Goal: Transaction & Acquisition: Purchase product/service

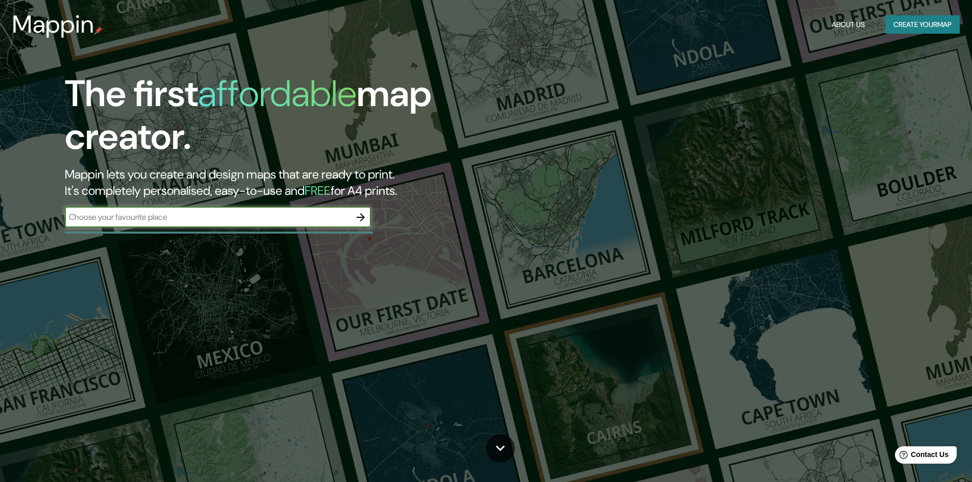
click at [277, 221] on input "text" at bounding box center [208, 217] width 286 height 12
click at [358, 212] on icon "button" at bounding box center [360, 217] width 12 height 12
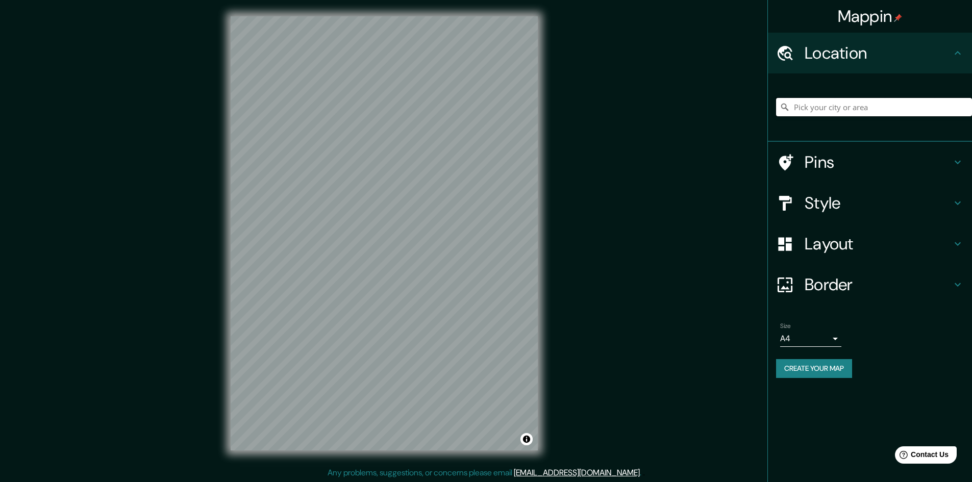
click at [817, 107] on input "Pick your city or area" at bounding box center [874, 107] width 196 height 18
click at [891, 111] on input "lima" at bounding box center [874, 107] width 196 height 18
click at [939, 61] on h4 "Location" at bounding box center [877, 53] width 147 height 20
click at [901, 115] on input "lima" at bounding box center [874, 107] width 196 height 18
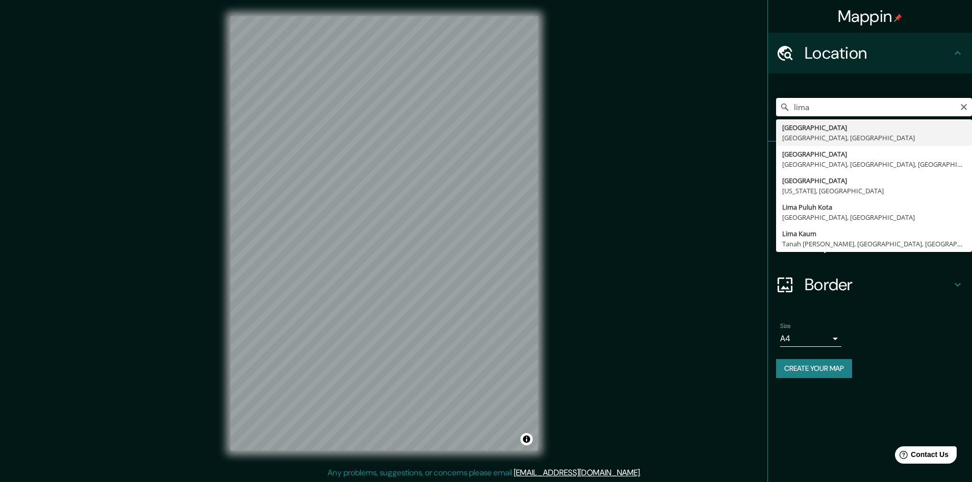
type input "Lima, Provincia de Lima, Perú"
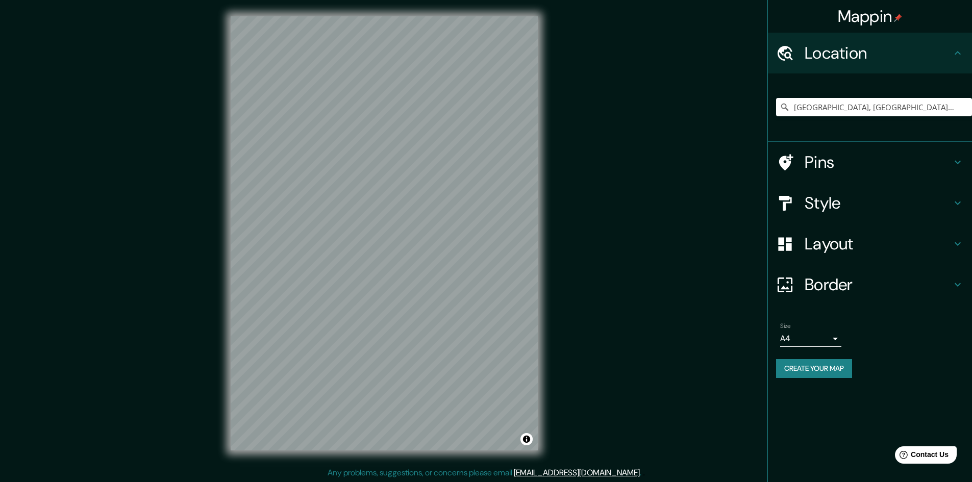
click at [810, 162] on h4 "Pins" at bounding box center [877, 162] width 147 height 20
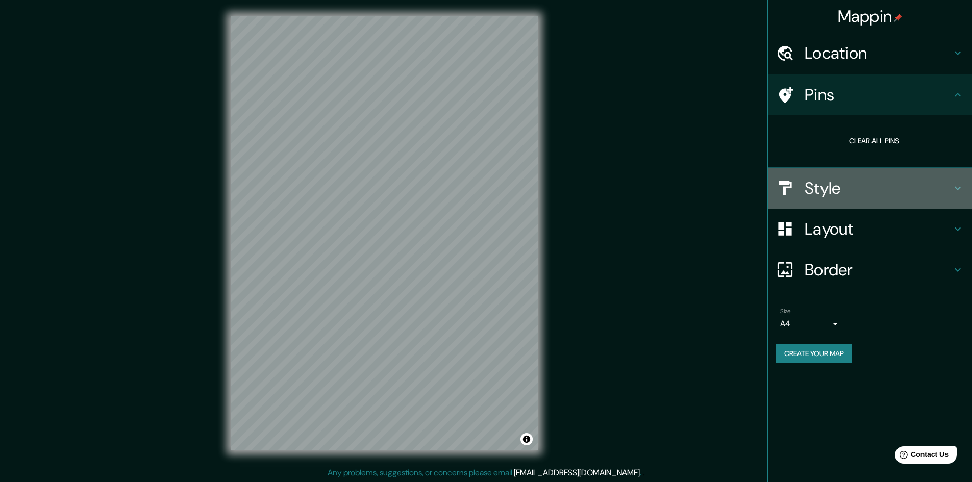
click at [857, 191] on h4 "Style" at bounding box center [877, 188] width 147 height 20
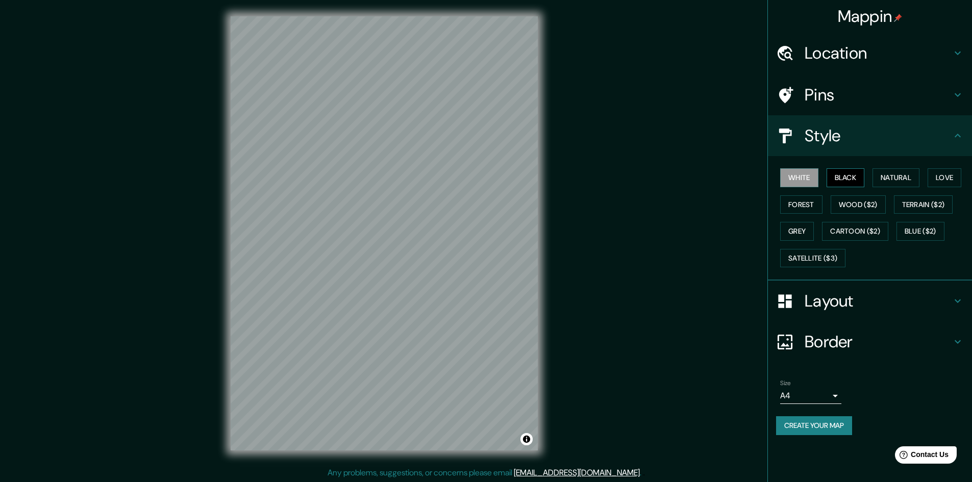
click at [847, 179] on button "Black" at bounding box center [845, 177] width 38 height 19
click at [839, 298] on h4 "Layout" at bounding box center [877, 301] width 147 height 20
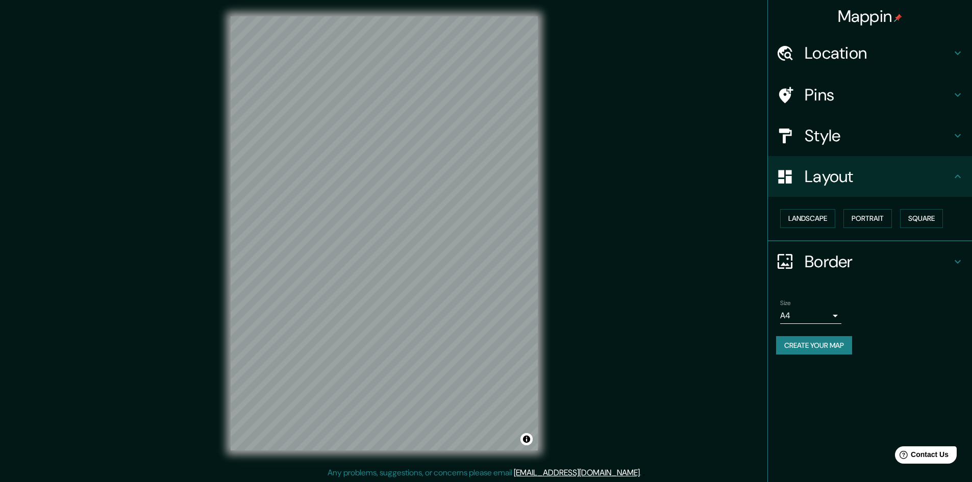
click at [856, 257] on h4 "Border" at bounding box center [877, 261] width 147 height 20
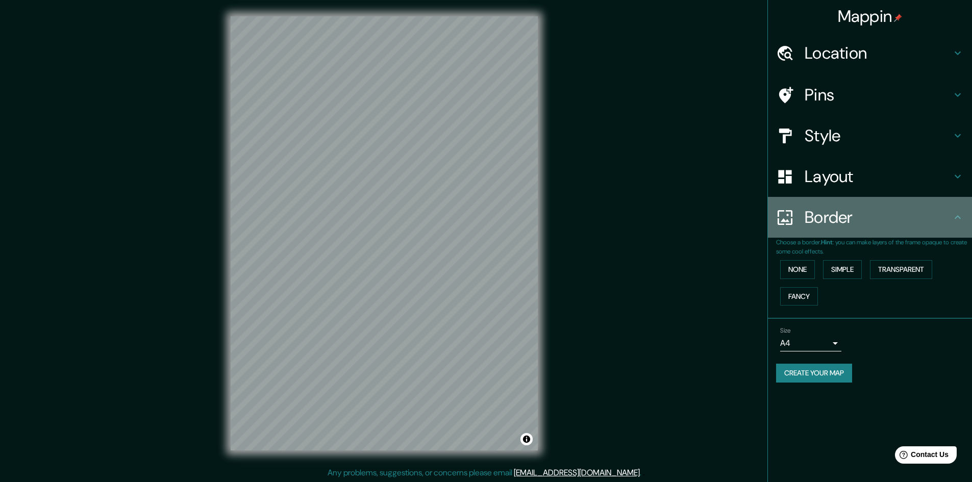
click at [847, 225] on h4 "Border" at bounding box center [877, 217] width 147 height 20
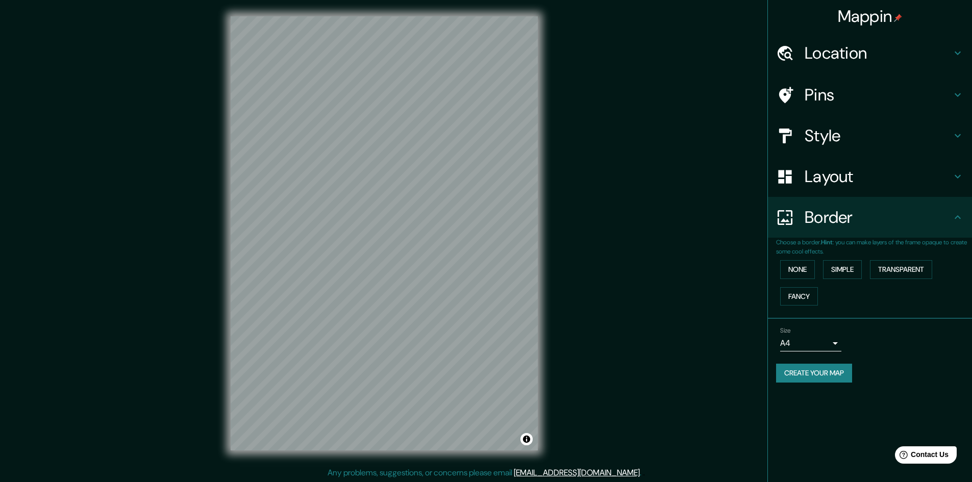
click at [811, 351] on div "Size A4 single" at bounding box center [870, 339] width 188 height 33
click at [814, 346] on body "Mappin Location Lima, Provincia de Lima, Perú Pins Style Layout Border Choose a…" at bounding box center [486, 241] width 972 height 482
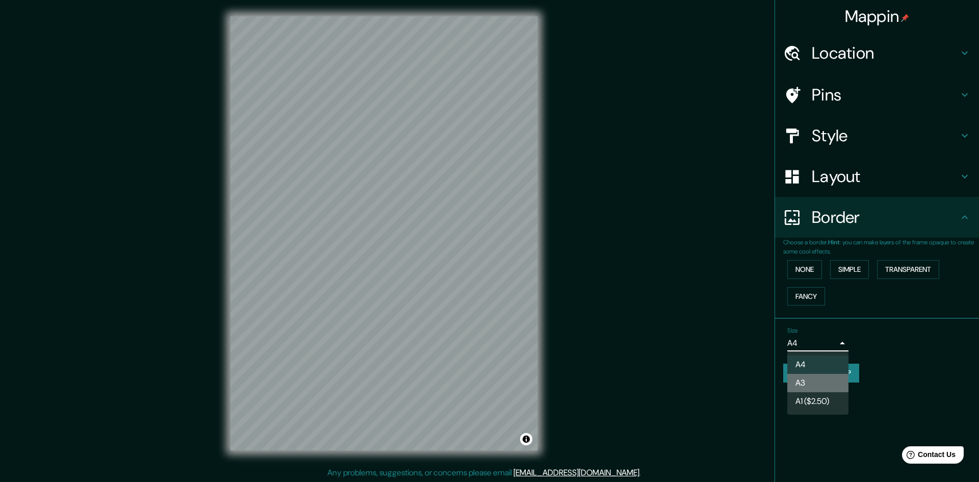
click at [821, 383] on li "A3" at bounding box center [818, 383] width 61 height 18
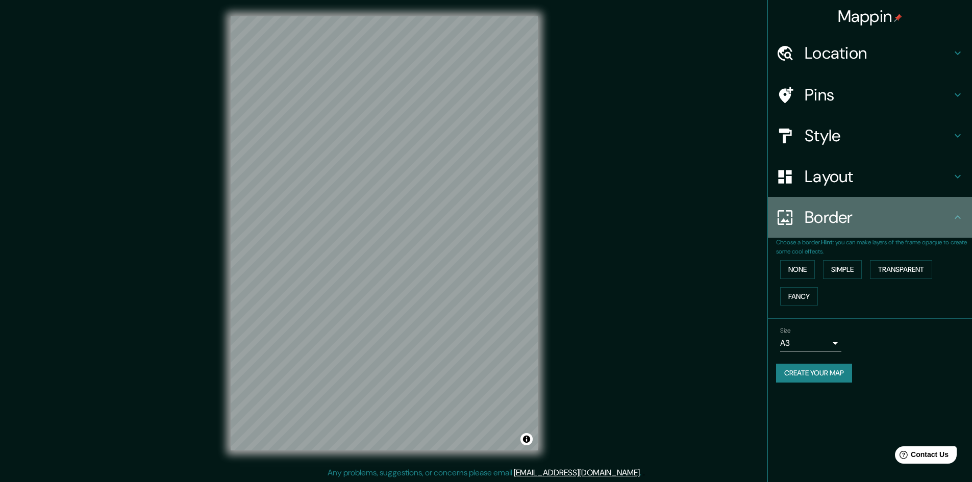
click at [846, 220] on h4 "Border" at bounding box center [877, 217] width 147 height 20
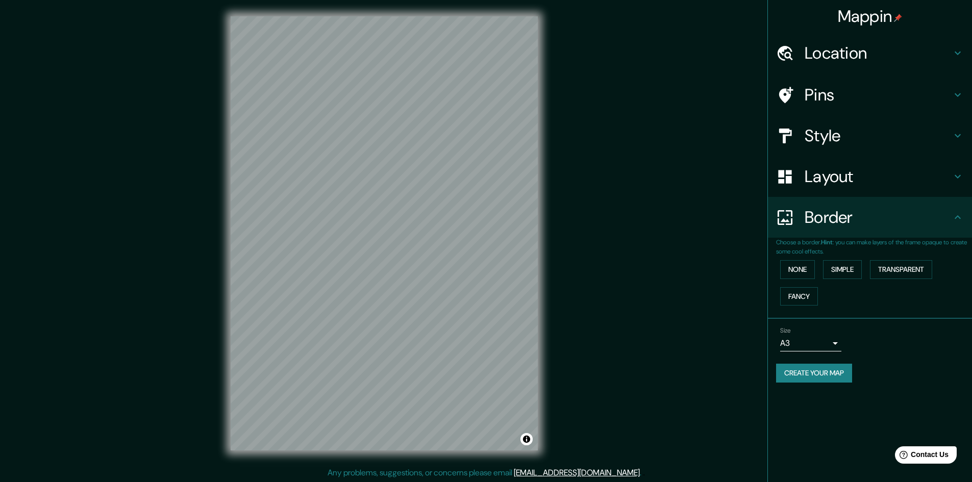
click at [846, 186] on h4 "Layout" at bounding box center [877, 176] width 147 height 20
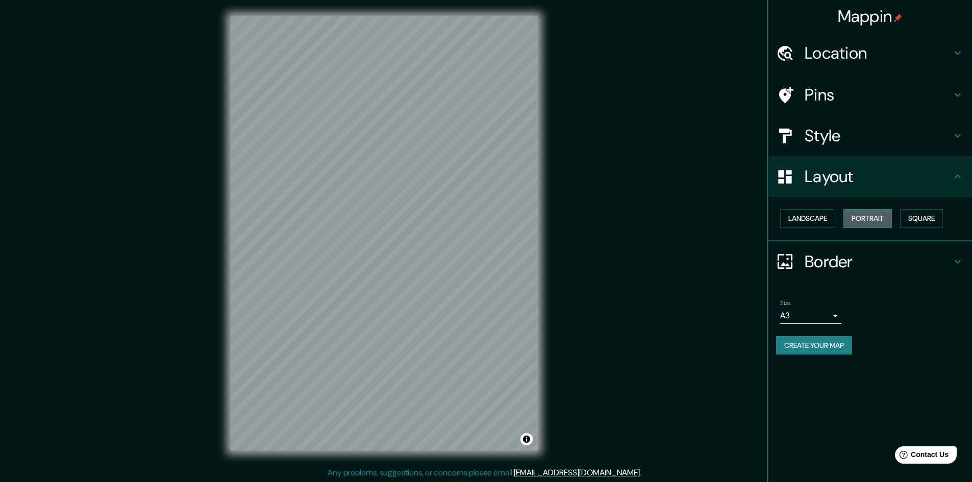
click at [865, 218] on button "Portrait" at bounding box center [867, 218] width 48 height 19
click at [929, 216] on button "Square" at bounding box center [921, 218] width 43 height 19
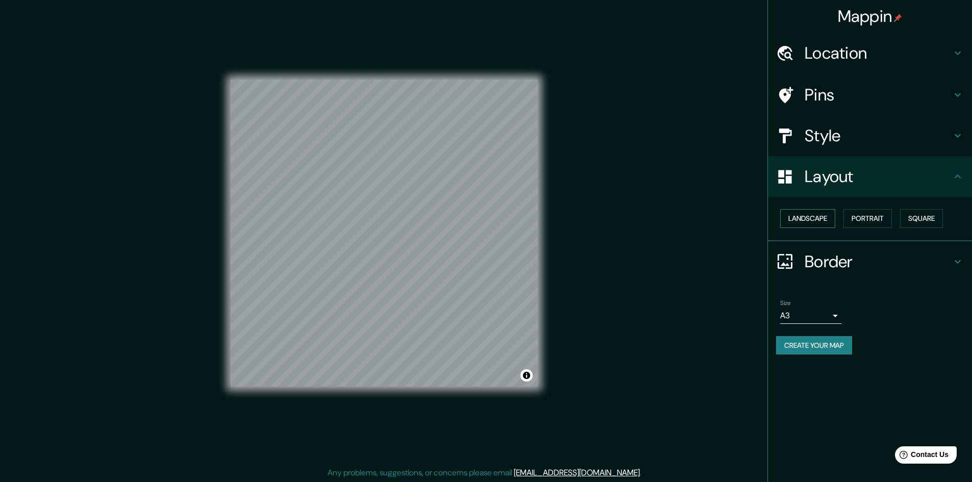
click at [815, 224] on button "Landscape" at bounding box center [807, 218] width 55 height 19
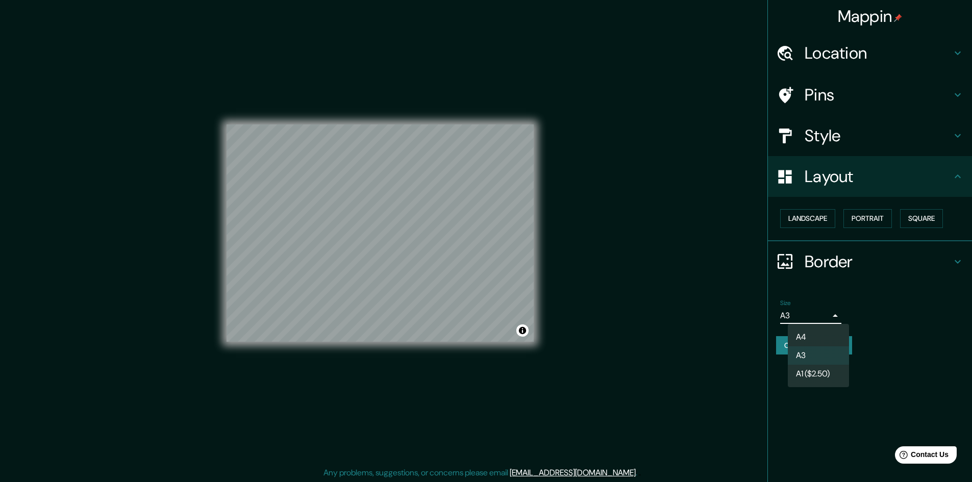
click at [819, 311] on body "Mappin Location Lima, Provincia de Lima, Perú Pins Style Layout Landscape Portr…" at bounding box center [486, 241] width 972 height 482
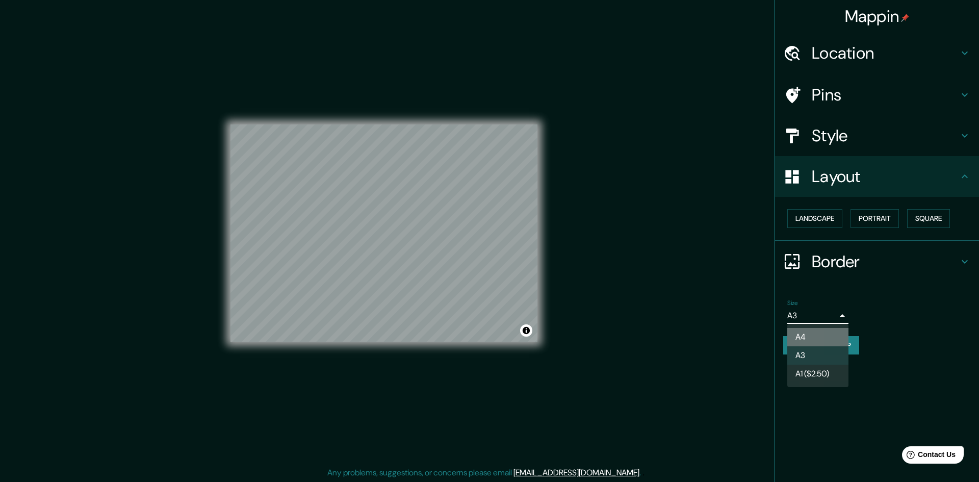
click at [814, 339] on li "A4" at bounding box center [818, 337] width 61 height 18
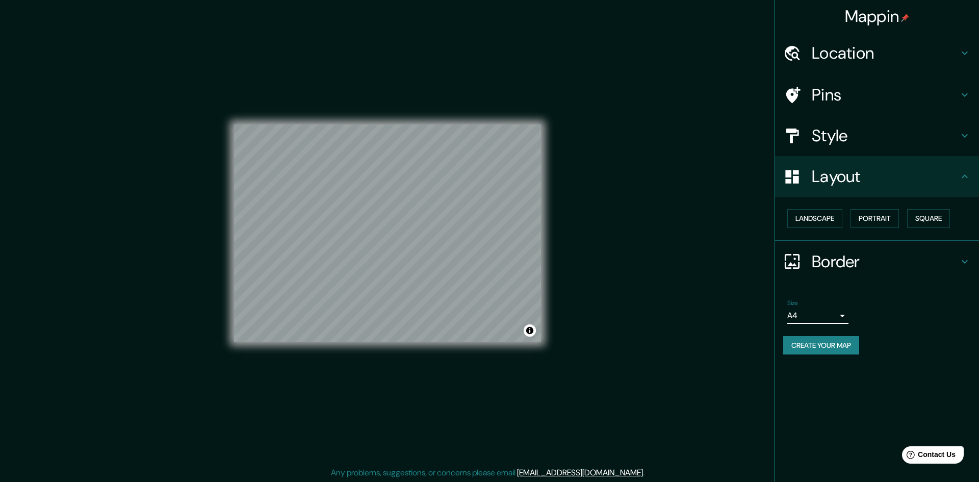
click at [829, 315] on body "Mappin Location Lima, Provincia de Lima, Perú Pins Style Layout Landscape Portr…" at bounding box center [489, 241] width 979 height 482
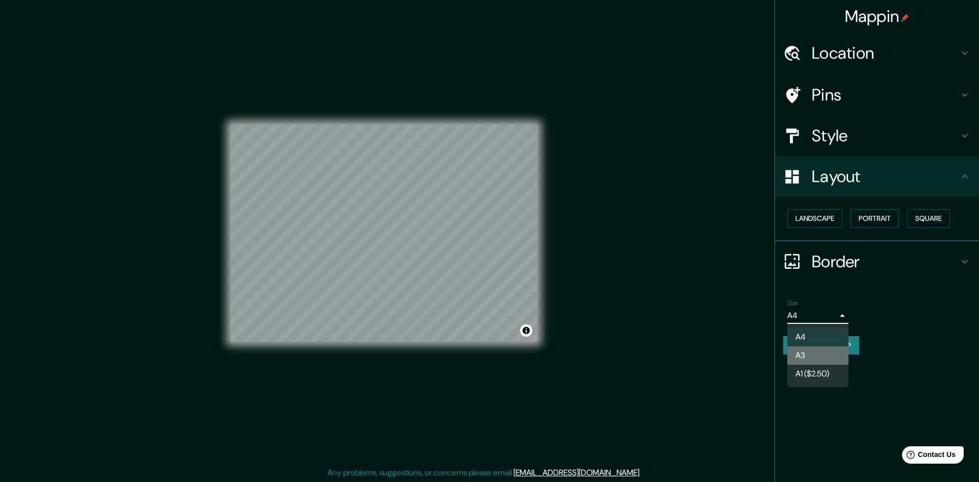
click at [820, 356] on li "A3" at bounding box center [818, 355] width 61 height 18
type input "a4"
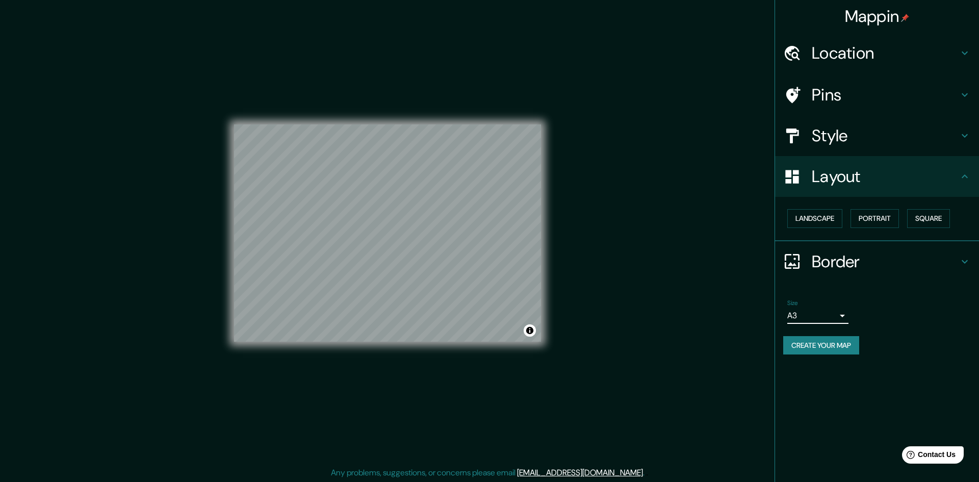
click at [839, 314] on body "Mappin Location Lima, Provincia de Lima, Perú Pins Style Layout Landscape Portr…" at bounding box center [489, 241] width 979 height 482
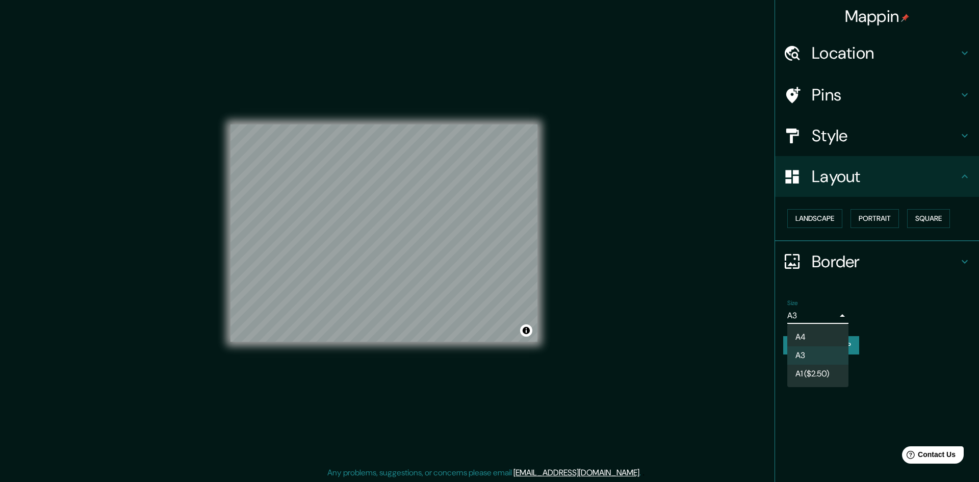
click at [860, 289] on div at bounding box center [489, 241] width 979 height 482
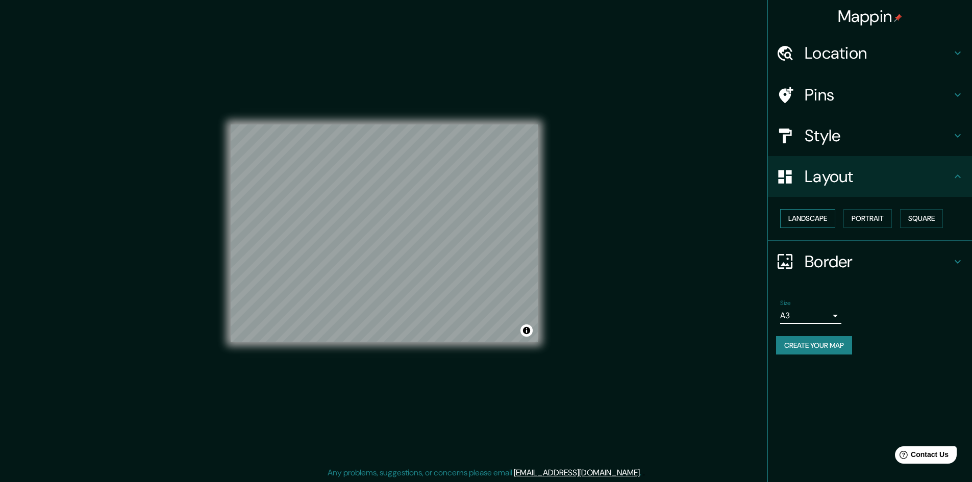
click at [834, 218] on button "Landscape" at bounding box center [807, 218] width 55 height 19
click at [857, 218] on button "Portrait" at bounding box center [867, 218] width 48 height 19
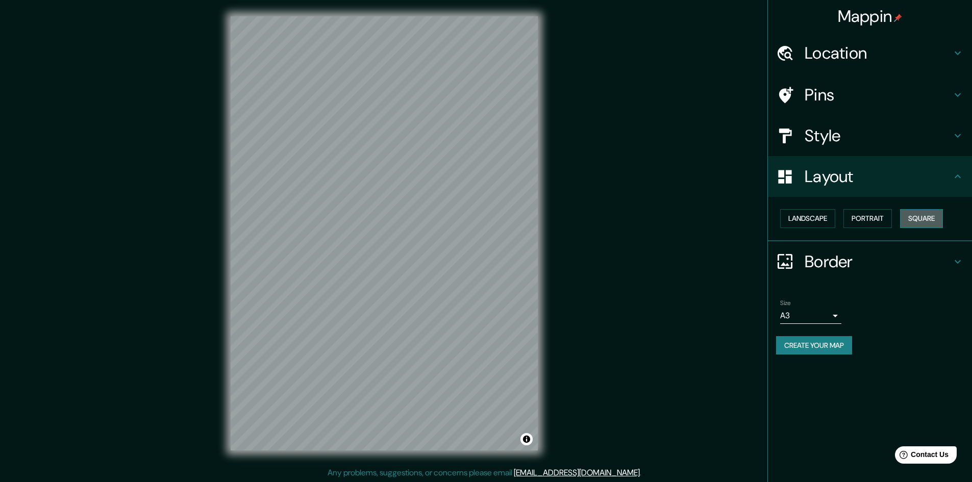
click at [910, 216] on button "Square" at bounding box center [921, 218] width 43 height 19
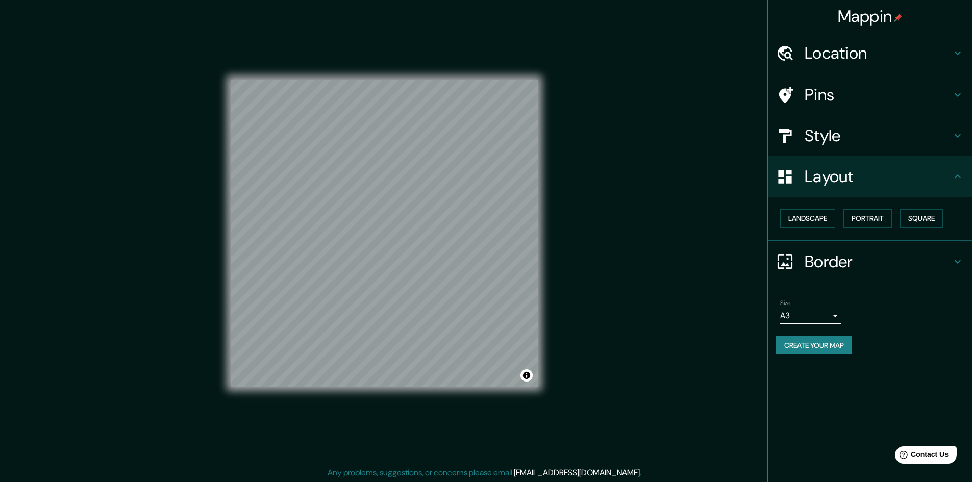
click at [646, 269] on div "Mappin Location Lima, Provincia de Lima, Perú Pins Style Layout Landscape Portr…" at bounding box center [486, 241] width 972 height 483
click at [857, 222] on button "Portrait" at bounding box center [867, 218] width 48 height 19
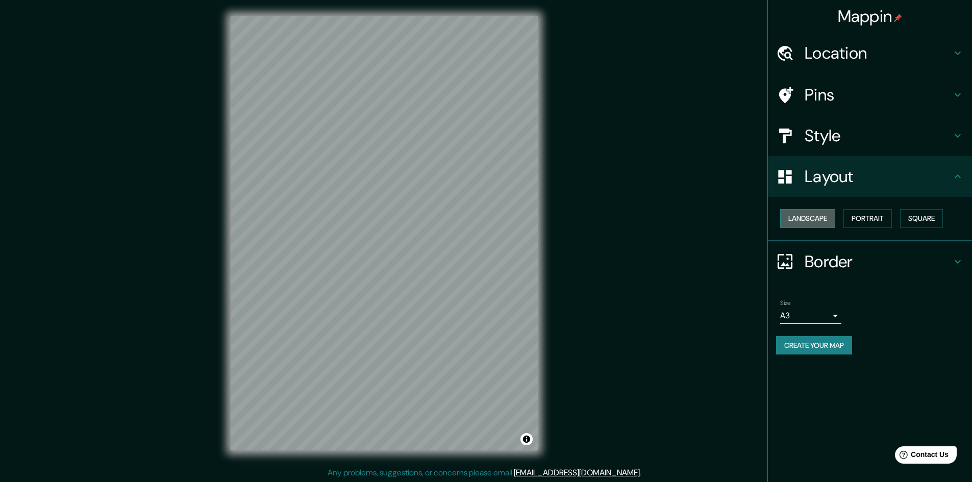
click at [827, 221] on button "Landscape" at bounding box center [807, 218] width 55 height 19
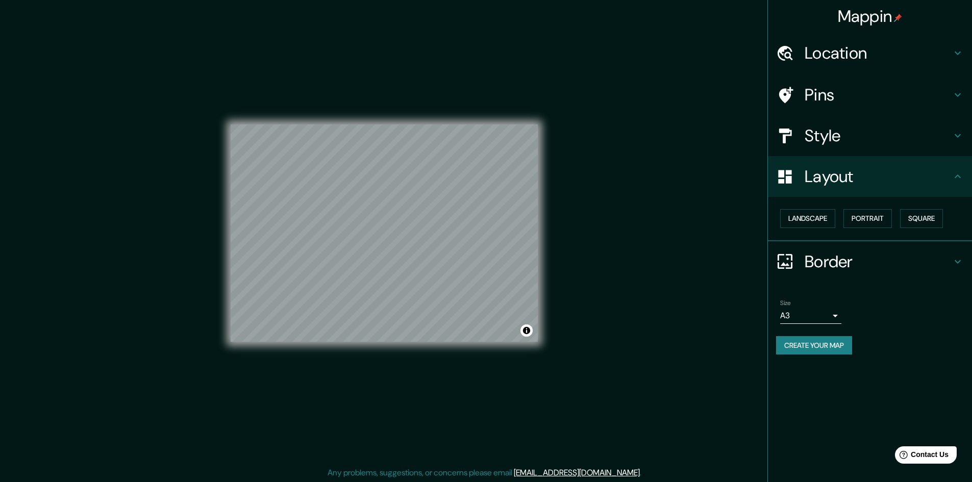
click at [822, 350] on button "Create your map" at bounding box center [814, 345] width 76 height 19
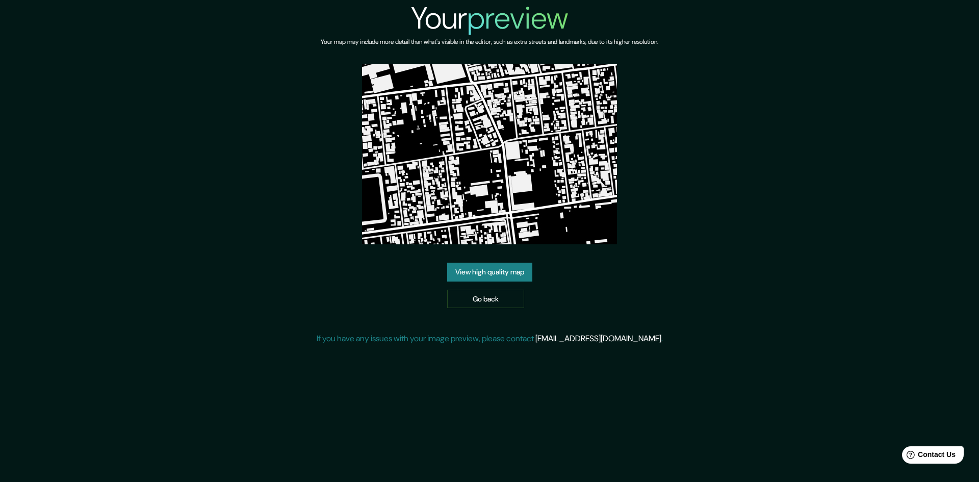
click at [512, 183] on img at bounding box center [489, 154] width 255 height 181
click at [514, 268] on link "View high quality map" at bounding box center [489, 272] width 85 height 19
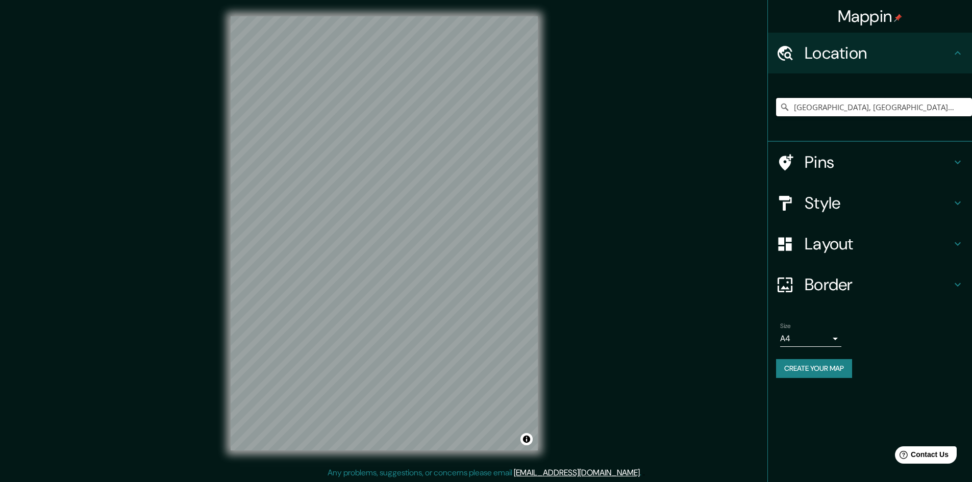
click at [832, 109] on input "Lima, Provincia de Lima, Perú" at bounding box center [874, 107] width 196 height 18
drag, startPoint x: 889, startPoint y: 108, endPoint x: 895, endPoint y: 111, distance: 6.4
click at [890, 109] on input "Lima, Provincia de Lima, Perú" at bounding box center [874, 107] width 196 height 18
click at [905, 108] on input "Lima, Provincia de Lima, Perú" at bounding box center [874, 107] width 196 height 18
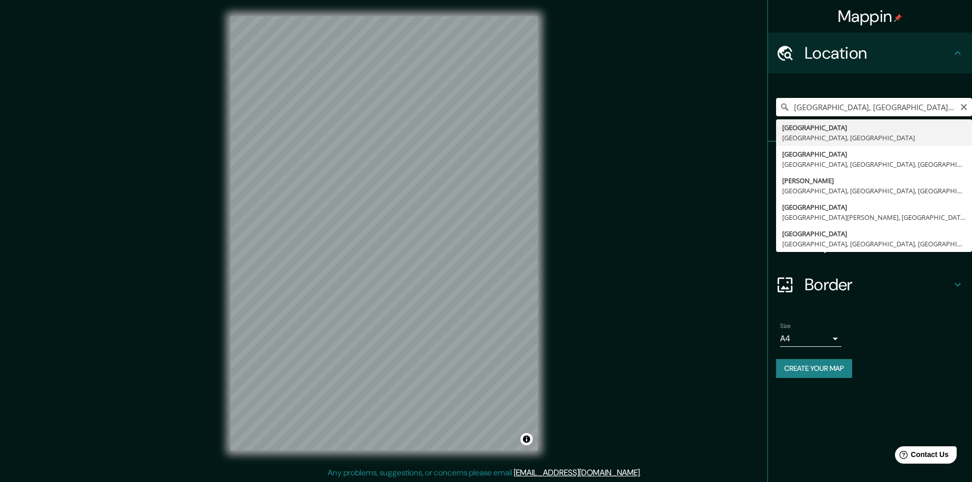
type input "Lima, Provincia de Lima, Perú"
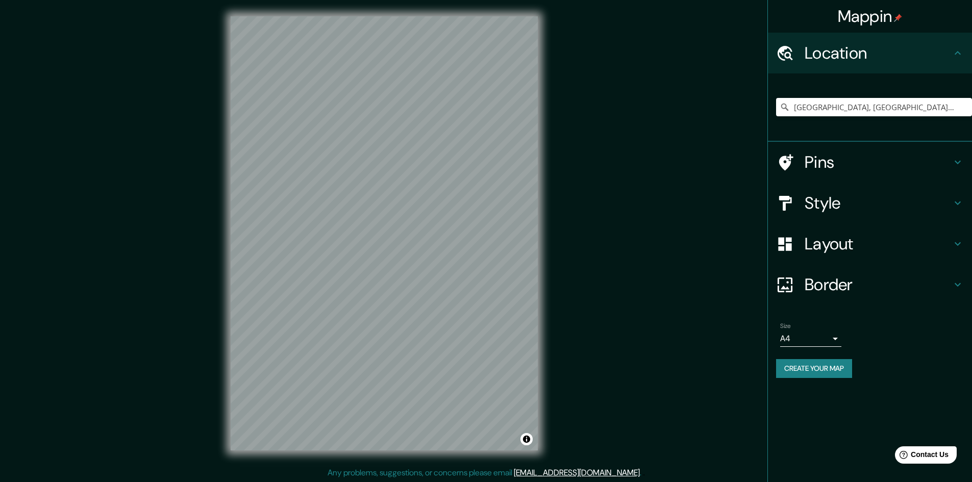
click at [819, 204] on h4 "Style" at bounding box center [877, 203] width 147 height 20
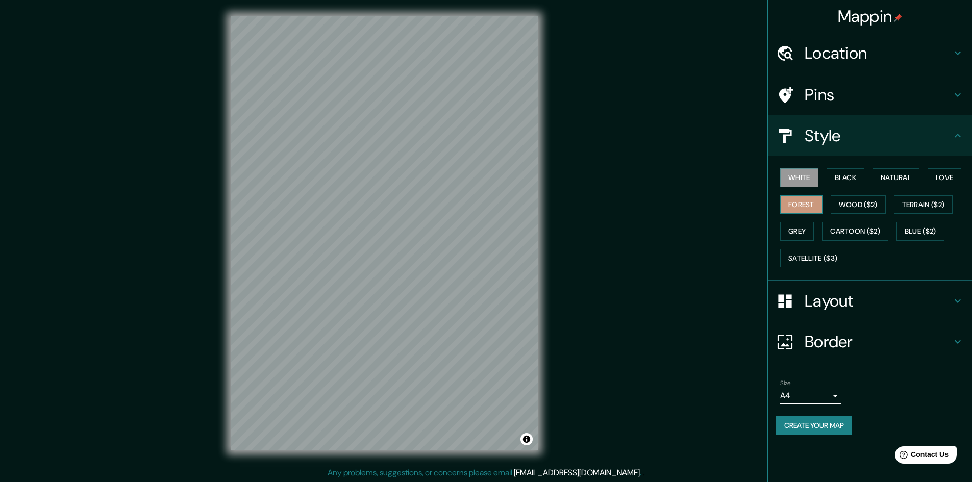
click at [808, 207] on button "Forest" at bounding box center [801, 204] width 42 height 19
click at [827, 179] on button "Black" at bounding box center [845, 177] width 38 height 19
click at [806, 229] on button "Grey" at bounding box center [797, 231] width 34 height 19
click at [813, 181] on button "White" at bounding box center [799, 177] width 38 height 19
click at [848, 180] on button "Black" at bounding box center [845, 177] width 38 height 19
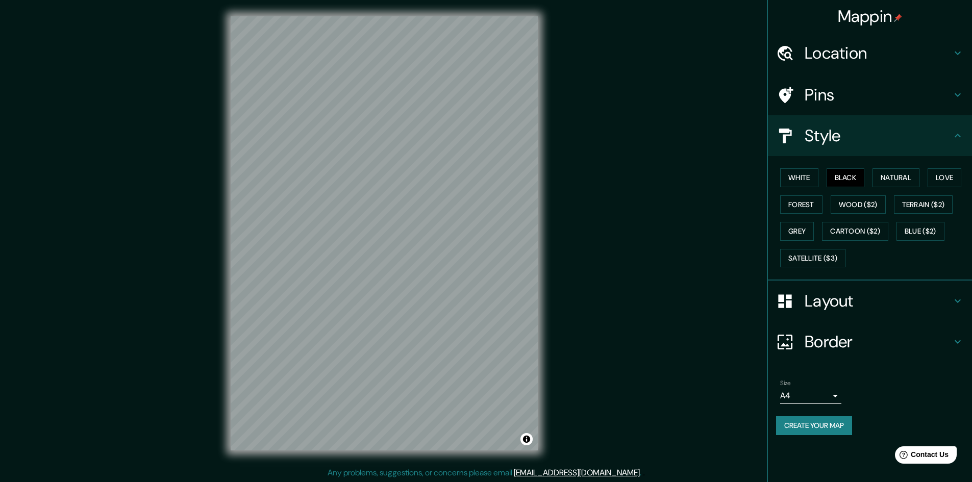
click at [822, 301] on h4 "Layout" at bounding box center [877, 301] width 147 height 20
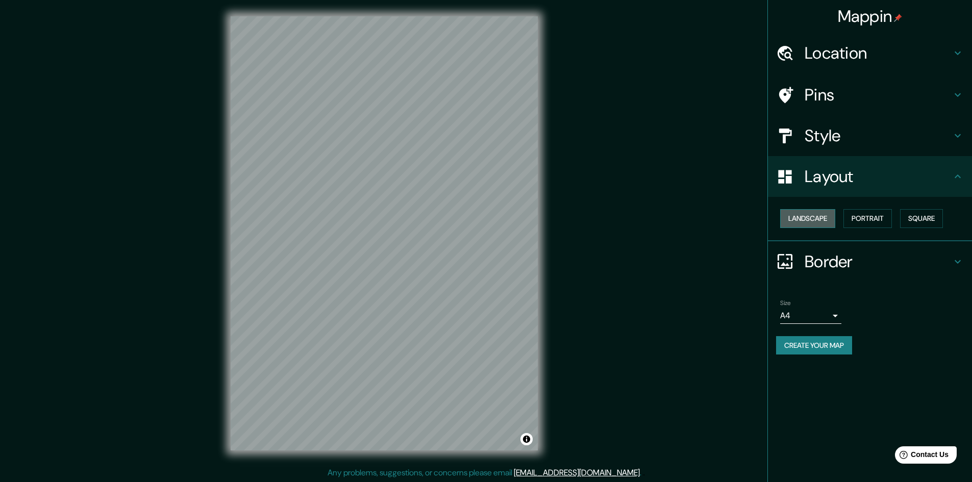
click at [824, 226] on button "Landscape" at bounding box center [807, 218] width 55 height 19
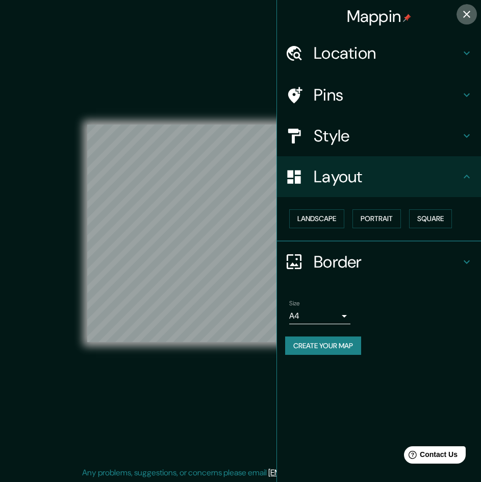
click at [465, 12] on icon "button" at bounding box center [467, 14] width 12 height 12
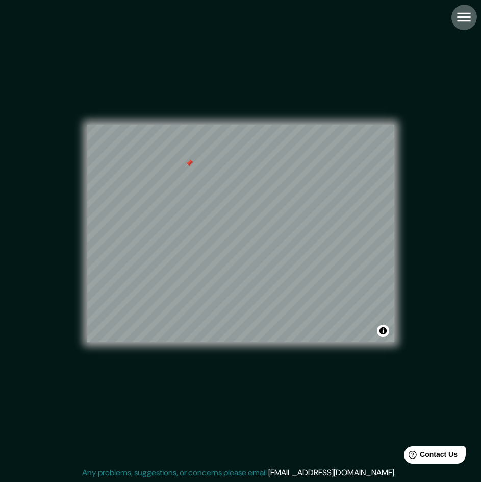
click at [457, 20] on icon "button" at bounding box center [464, 17] width 18 height 18
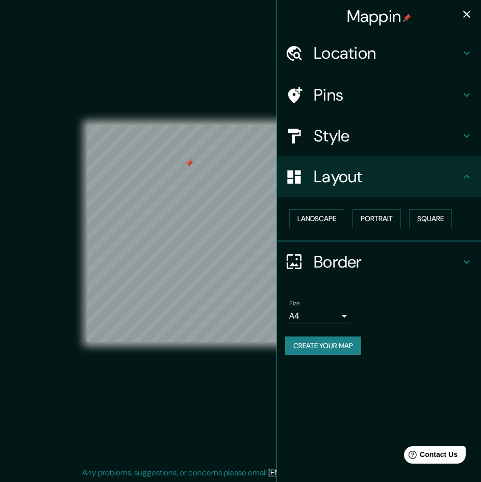
click at [346, 320] on body "Mappin Location Lima, Provincia de Lima, Perú Pins Style Layout Landscape Portr…" at bounding box center [240, 241] width 481 height 482
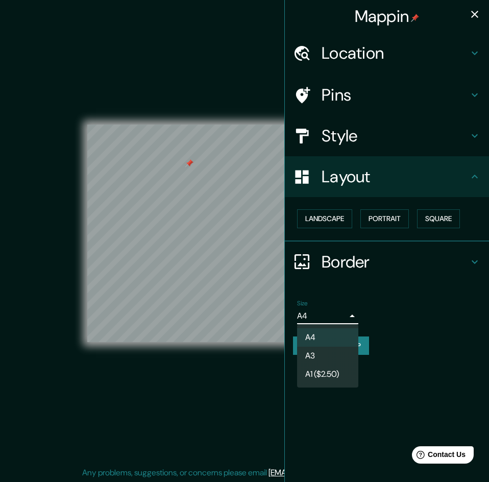
click at [325, 360] on li "A3" at bounding box center [327, 355] width 61 height 18
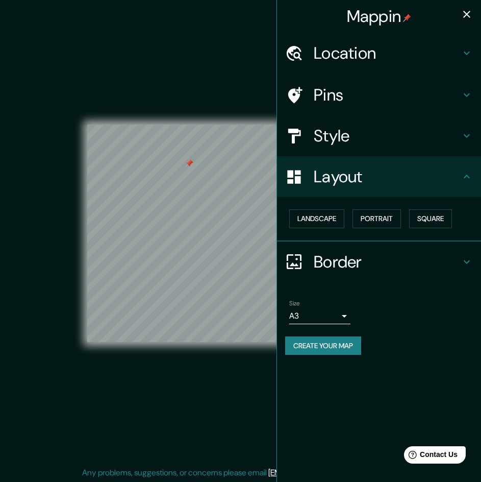
click at [187, 379] on div "© Mapbox © OpenStreetMap Improve this map" at bounding box center [240, 233] width 433 height 434
drag, startPoint x: 342, startPoint y: 351, endPoint x: 311, endPoint y: 344, distance: 32.4
click at [311, 344] on button "Create your map" at bounding box center [323, 345] width 76 height 19
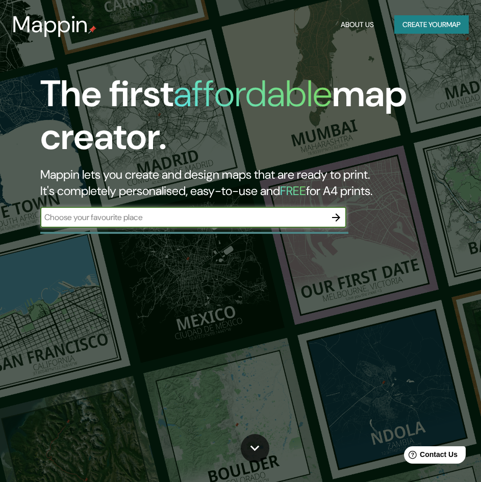
click at [205, 216] on input "text" at bounding box center [183, 217] width 286 height 12
click at [342, 222] on icon "button" at bounding box center [336, 217] width 12 height 12
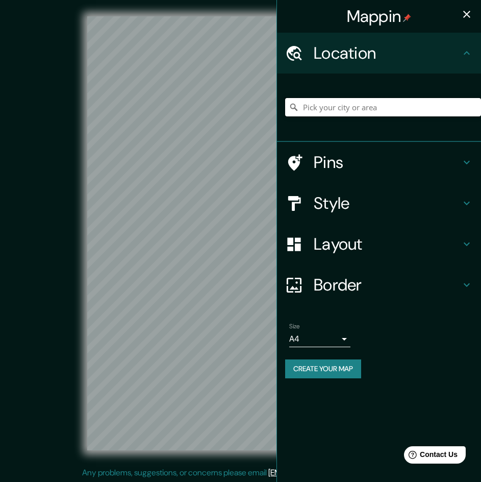
click at [389, 103] on input "Pick your city or area" at bounding box center [383, 107] width 196 height 18
type input "lima"
click at [348, 367] on button "Create your map" at bounding box center [323, 368] width 76 height 19
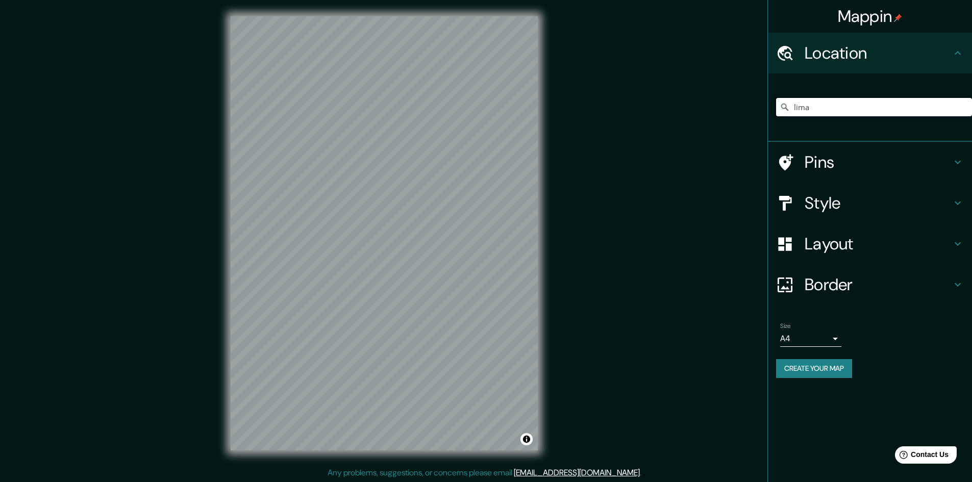
click at [838, 109] on input "lima" at bounding box center [874, 107] width 196 height 18
drag, startPoint x: 838, startPoint y: 109, endPoint x: 670, endPoint y: 121, distance: 168.8
click at [670, 121] on div "Mappin Location [GEOGRAPHIC_DATA] Pins Style Layout Border Choose a border. Hin…" at bounding box center [486, 241] width 972 height 483
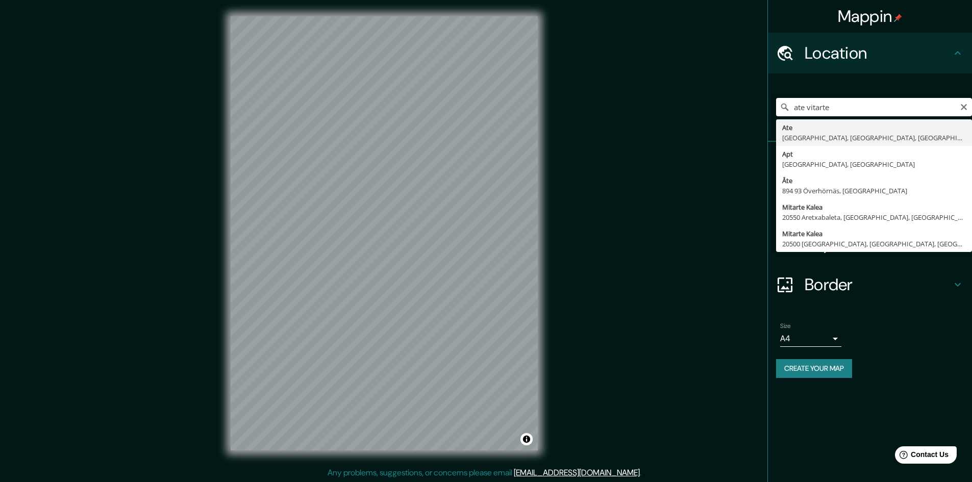
type input "Ate, [GEOGRAPHIC_DATA], [GEOGRAPHIC_DATA], [GEOGRAPHIC_DATA]"
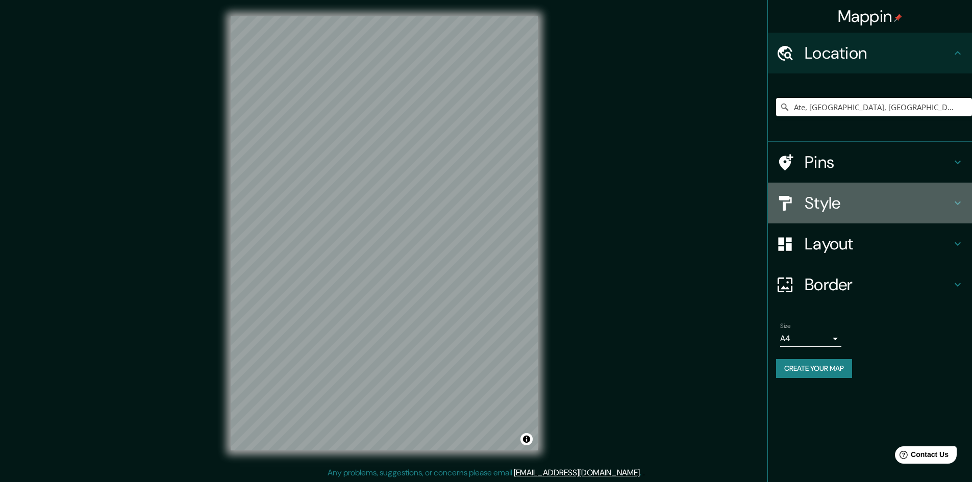
click at [808, 190] on div "Style" at bounding box center [870, 203] width 204 height 41
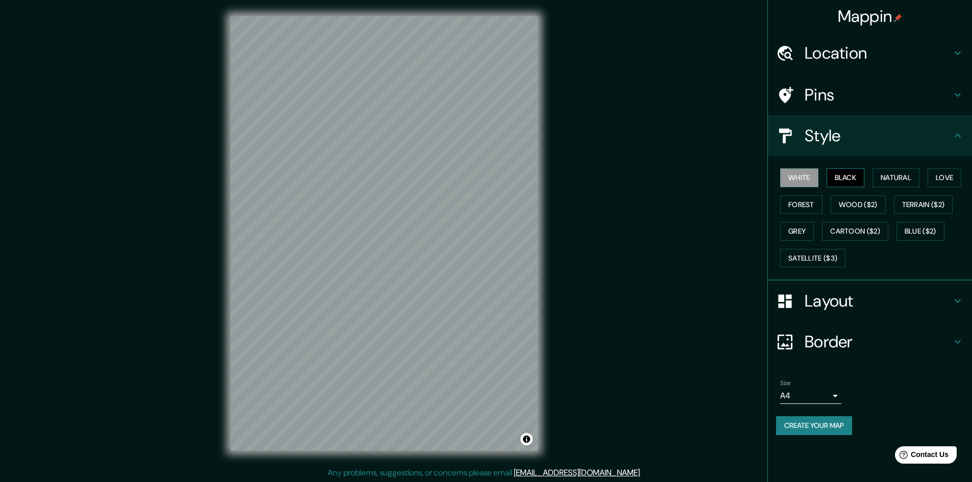
click at [831, 177] on button "Black" at bounding box center [845, 177] width 38 height 19
drag, startPoint x: 543, startPoint y: 206, endPoint x: 527, endPoint y: 438, distance: 232.6
click at [527, 438] on button "Toggle attribution" at bounding box center [526, 439] width 12 height 12
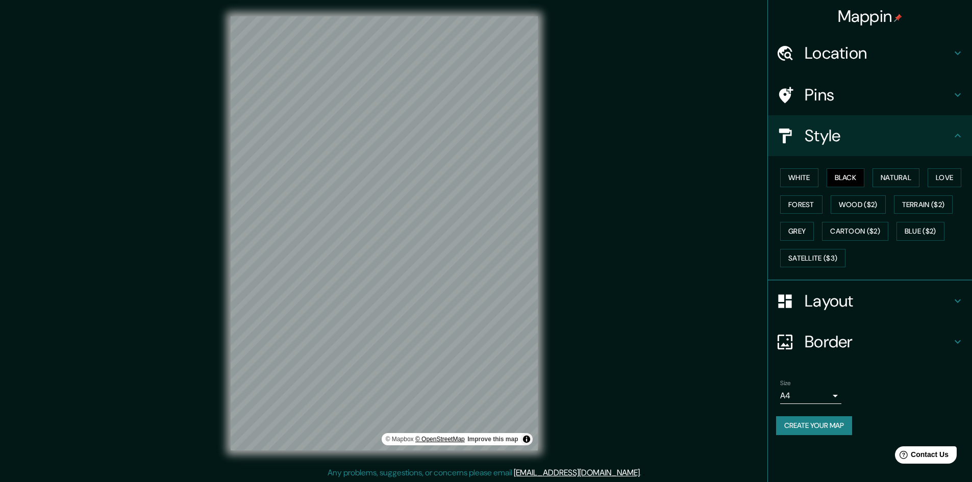
click at [460, 440] on link "© OpenStreetMap" at bounding box center [439, 439] width 49 height 7
click at [813, 391] on body "Mappin Location Ate, [GEOGRAPHIC_DATA], [GEOGRAPHIC_DATA], [GEOGRAPHIC_DATA] Pi…" at bounding box center [486, 241] width 972 height 482
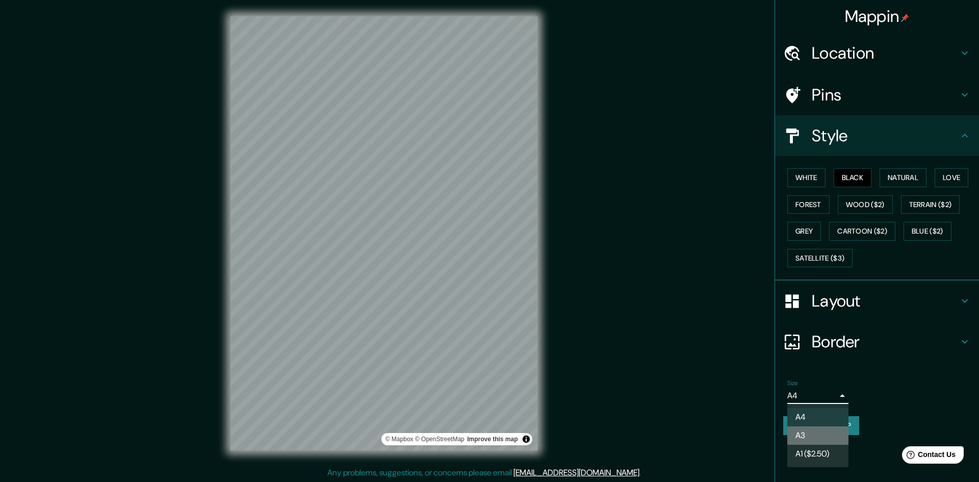
click at [798, 437] on li "A3" at bounding box center [818, 435] width 61 height 18
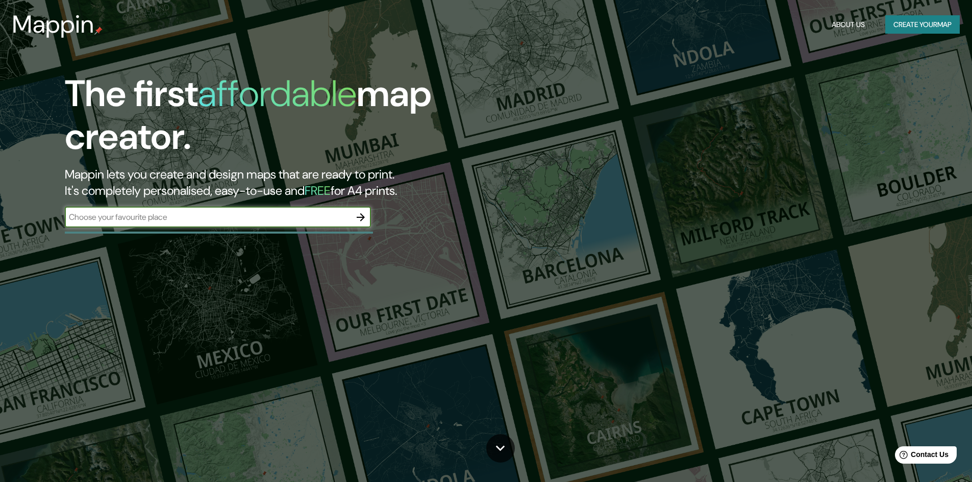
click at [353, 211] on button "button" at bounding box center [360, 217] width 20 height 20
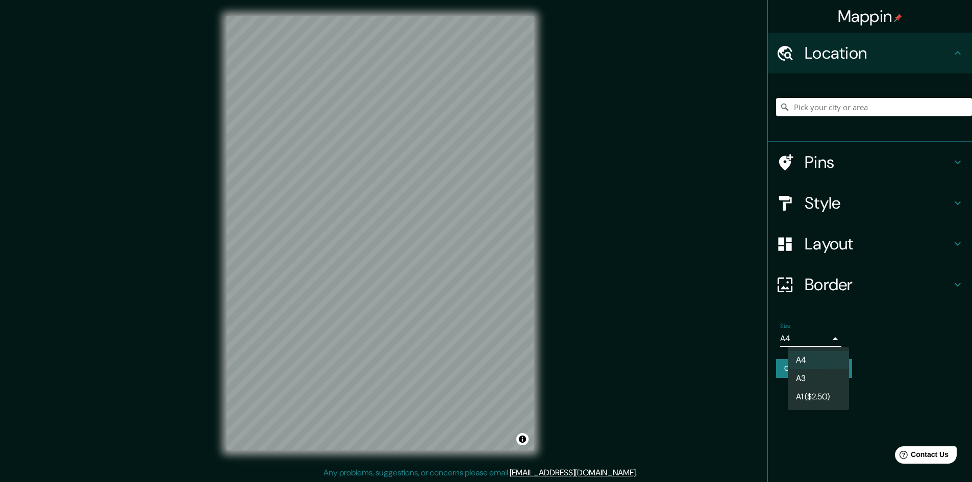
click at [807, 333] on body "Mappin Location Pins Style Layout Border Choose a border. Hint : you can make l…" at bounding box center [486, 241] width 972 height 482
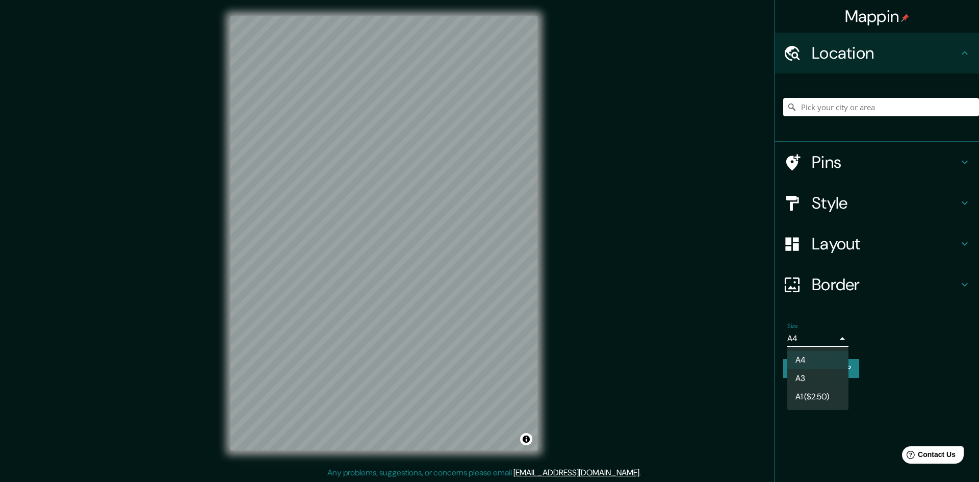
click at [802, 375] on li "A3" at bounding box center [818, 378] width 61 height 18
type input "a4"
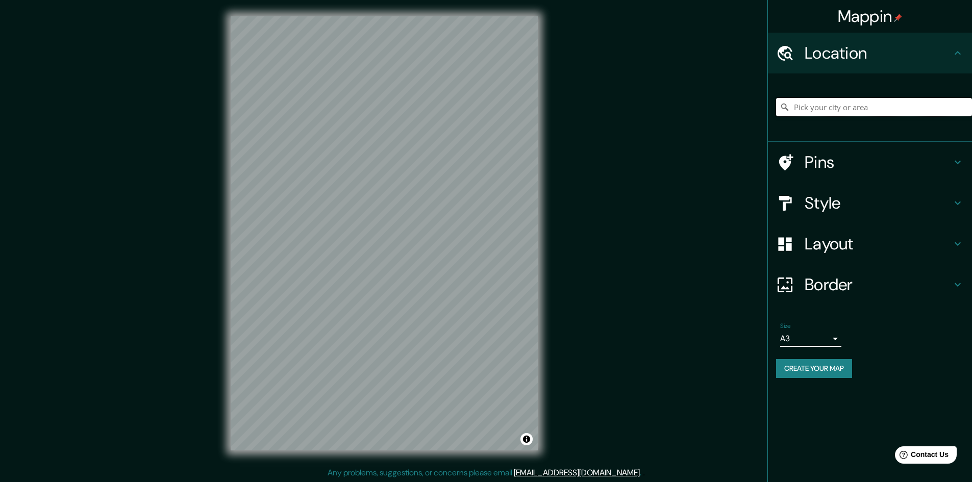
click at [859, 104] on input "Pick your city or area" at bounding box center [874, 107] width 196 height 18
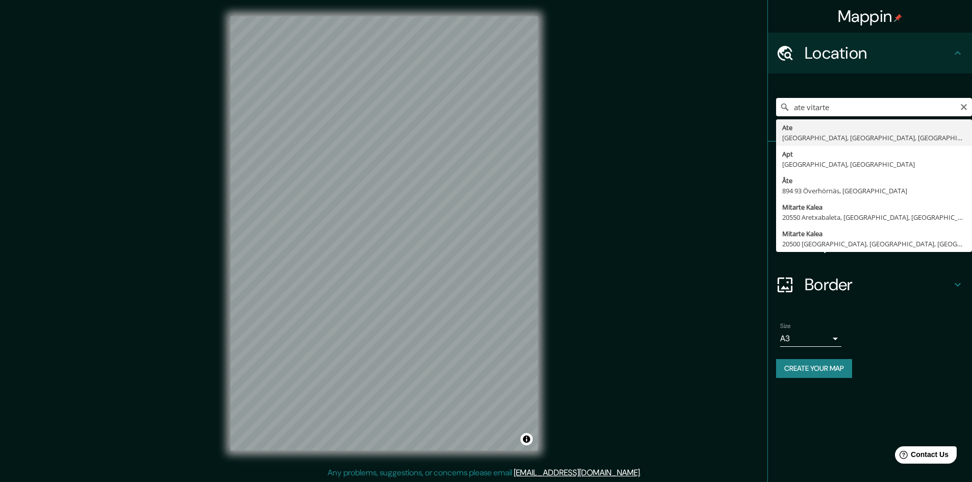
type input "Ate, [GEOGRAPHIC_DATA], [GEOGRAPHIC_DATA], [GEOGRAPHIC_DATA]"
